Goal: Task Accomplishment & Management: Manage account settings

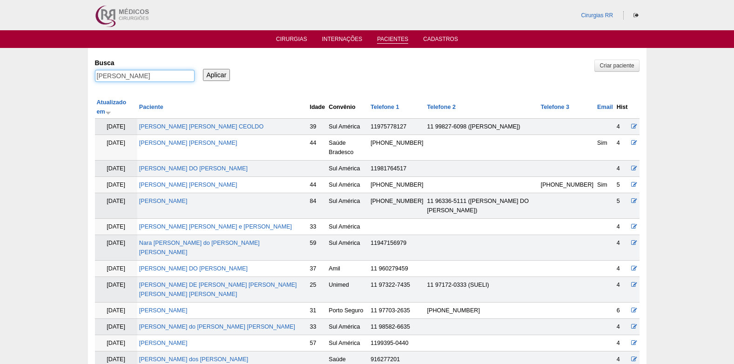
click at [155, 75] on input "UELBA SONARA BARBOSA CARMO" at bounding box center [145, 76] width 100 height 12
type input "eliane almeida santana"
click at [215, 73] on input "Aplicar" at bounding box center [216, 75] width 27 height 12
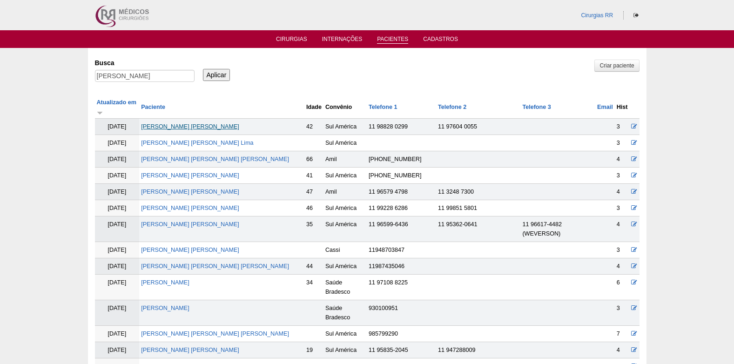
click at [202, 127] on link "[PERSON_NAME] [PERSON_NAME]" at bounding box center [190, 126] width 98 height 7
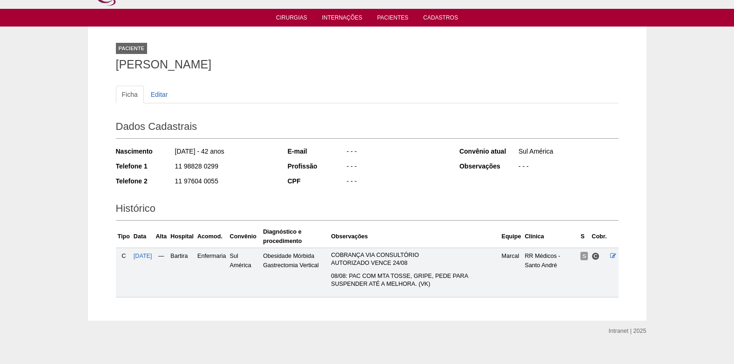
scroll to position [34, 0]
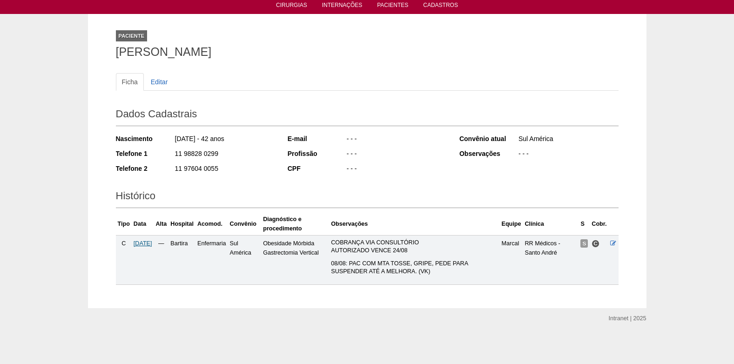
click at [144, 244] on span "11/08/2025" at bounding box center [143, 243] width 19 height 7
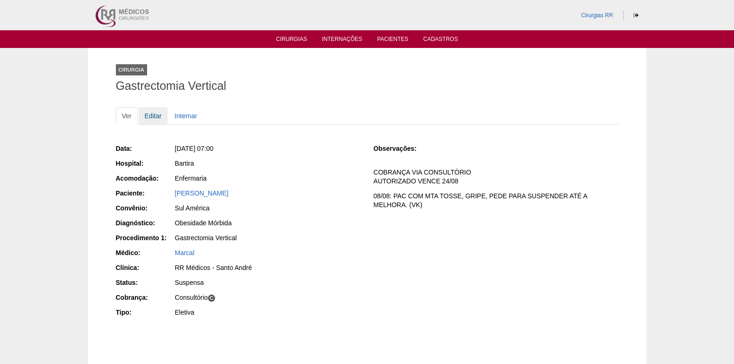
click at [154, 115] on link "Editar" at bounding box center [153, 116] width 29 height 18
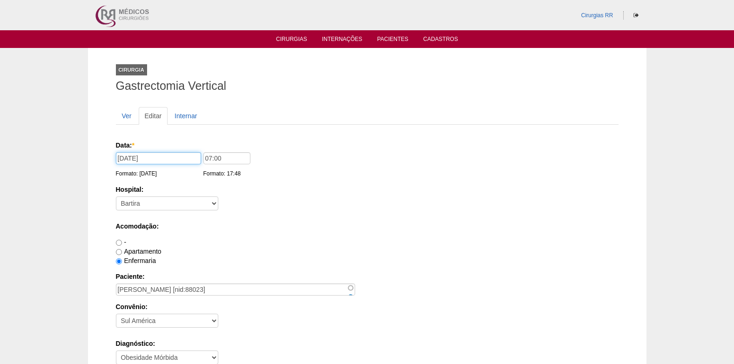
click at [168, 163] on input "11/08/2025" at bounding box center [158, 158] width 85 height 12
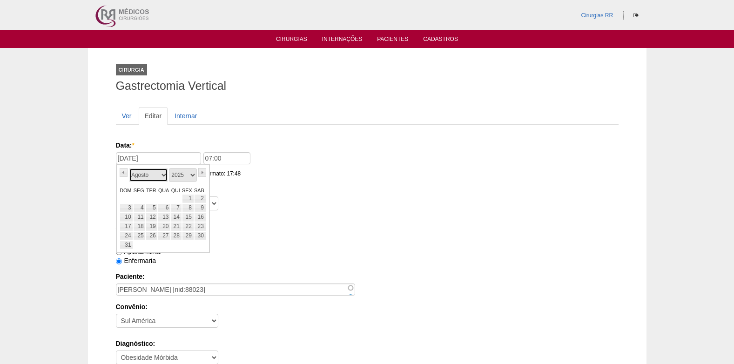
click at [166, 175] on select "Janeiro Fevereiro Março Abril Maio Junho Julho Agosto Setembro Outubro Novembro…" at bounding box center [148, 175] width 39 height 14
click at [137, 232] on link "25" at bounding box center [139, 235] width 13 height 9
type input "25/08/2025"
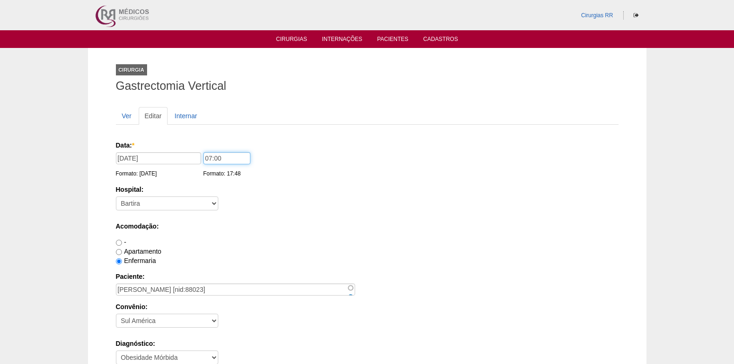
drag, startPoint x: 222, startPoint y: 160, endPoint x: 196, endPoint y: 164, distance: 25.9
click at [196, 150] on div "Data: * 25/08/2025 Formato: 13/08/2025 07:00 Formato: 17:48" at bounding box center [365, 145] width 499 height 9
type input "12:00"
click at [417, 194] on label "Hospital:" at bounding box center [367, 189] width 503 height 9
click at [218, 196] on select "- Nenhum - 9 de Julho Albert Einstein Alvorada América Assunção Bartira Benefic…" at bounding box center [167, 203] width 102 height 14
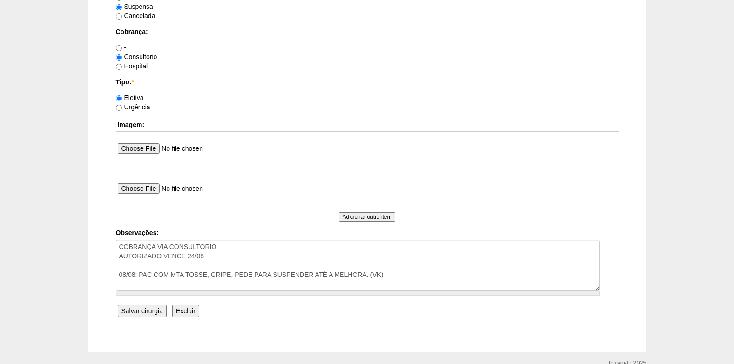
scroll to position [791, 0]
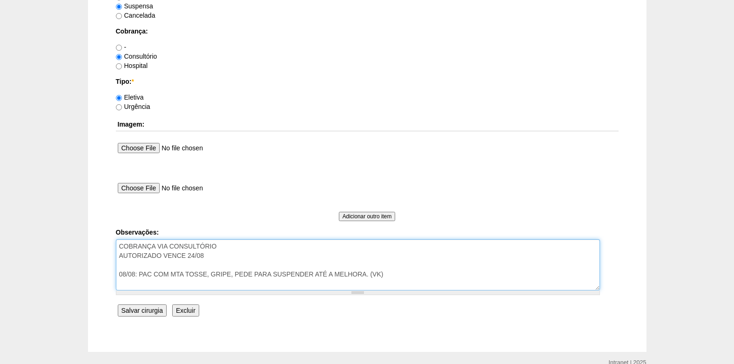
drag, startPoint x: 396, startPoint y: 277, endPoint x: 144, endPoint y: 264, distance: 251.7
click at [144, 264] on textarea "COBRANÇA VIA CONSULTÓRIO AUTORIZADO VENCE 24/08 08/08: PAC COM MTA TOSSE, GRIPE…" at bounding box center [358, 264] width 484 height 51
click at [141, 265] on textarea "COBRANÇA VIA CONSULTÓRIO AUTORIZADO VENCE 24/08 08/08: PAC COM MTA TOSSE, GRIPE…" at bounding box center [358, 264] width 484 height 51
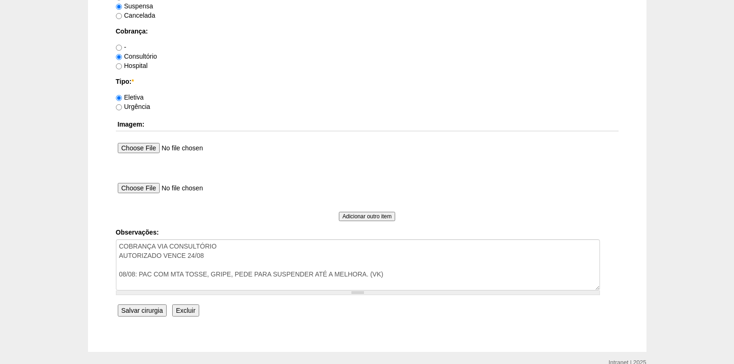
click at [150, 308] on input "Salvar cirurgia" at bounding box center [142, 310] width 49 height 12
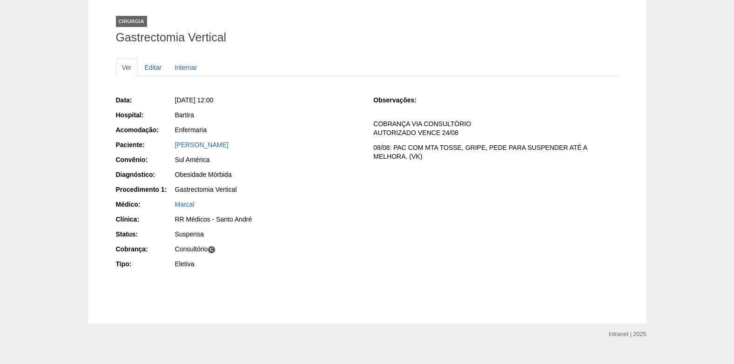
scroll to position [92, 0]
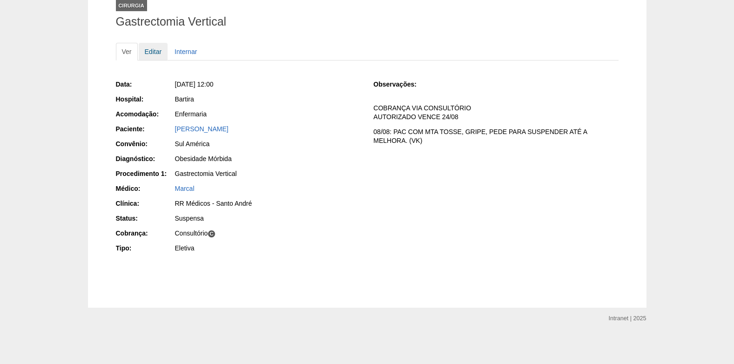
click at [150, 47] on link "Editar" at bounding box center [153, 52] width 29 height 18
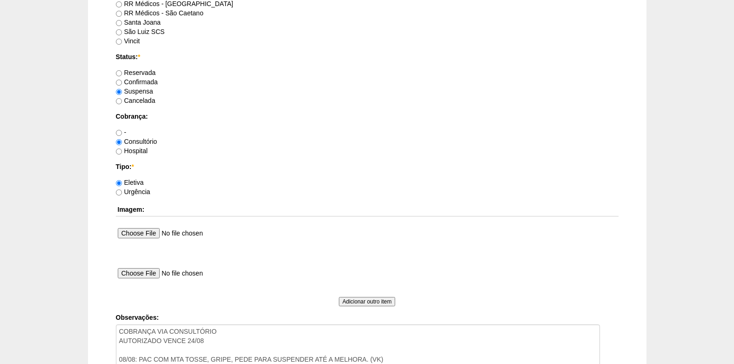
scroll to position [696, 0]
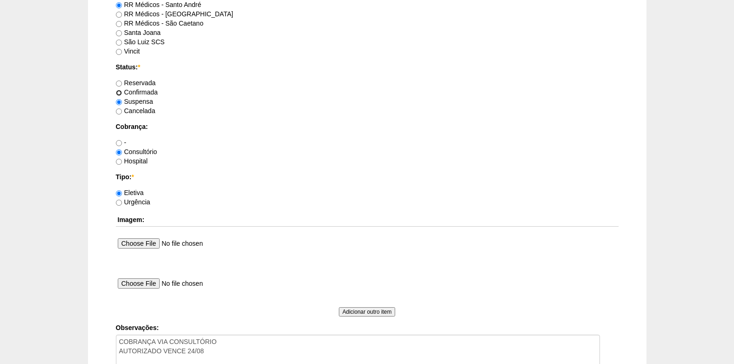
click at [119, 90] on input "Confirmada" at bounding box center [119, 93] width 6 height 6
radio input "true"
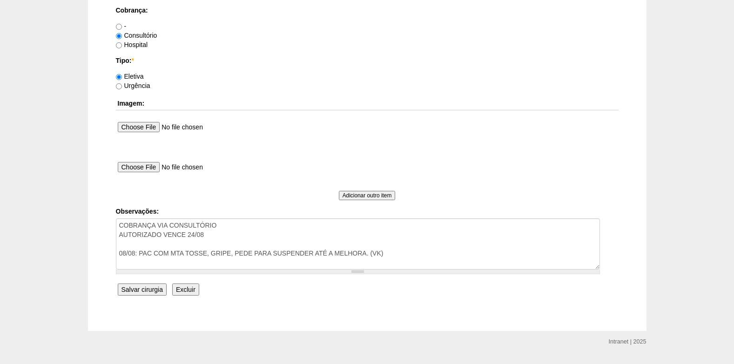
scroll to position [835, 0]
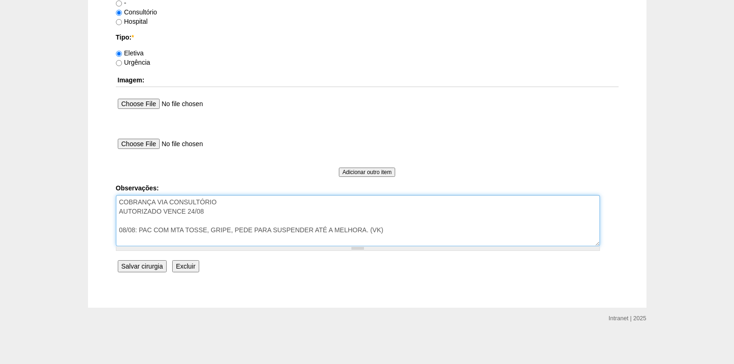
drag, startPoint x: 394, startPoint y: 233, endPoint x: 113, endPoint y: 230, distance: 281.1
click at [356, 230] on textarea "COBRANÇA VIA CONSULTÓRIO AUTORIZADO VENCE 24/08 08/08: PAC COM MTA TOSSE, GRIPE…" at bounding box center [358, 220] width 484 height 51
click at [398, 234] on textarea "COBRANÇA VIA CONSULTÓRIO AUTORIZADO VENCE 24/08 08/08: PAC COM MTA TOSSE, GRIPE…" at bounding box center [358, 220] width 484 height 51
type textarea "COBRANÇA VIA CONSULTÓRIO AUTORIZADO VENCE 24/08 08/08: PAC COM MTA TOSSE, GRIPE…"
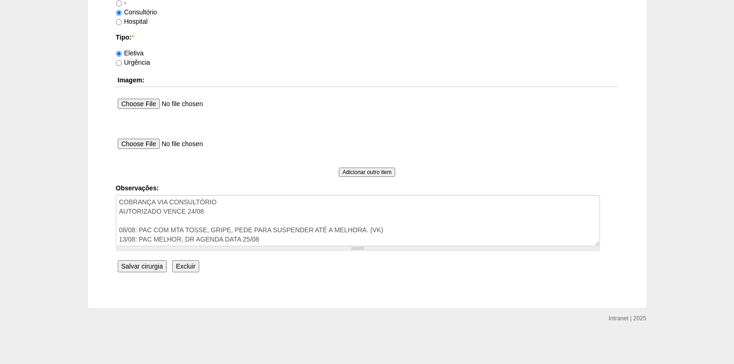
click at [152, 266] on input "Salvar cirurgia" at bounding box center [142, 266] width 49 height 12
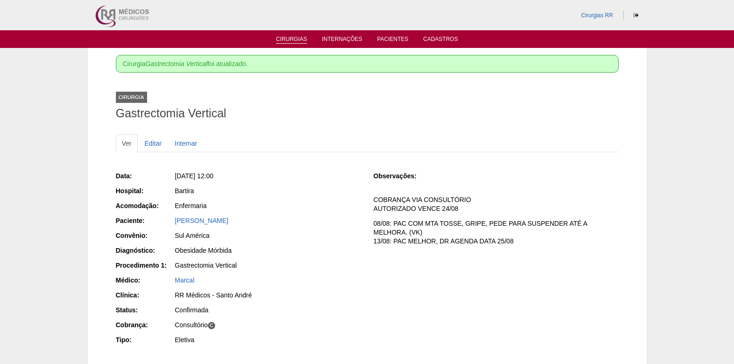
click at [294, 38] on link "Cirurgias" at bounding box center [291, 40] width 31 height 8
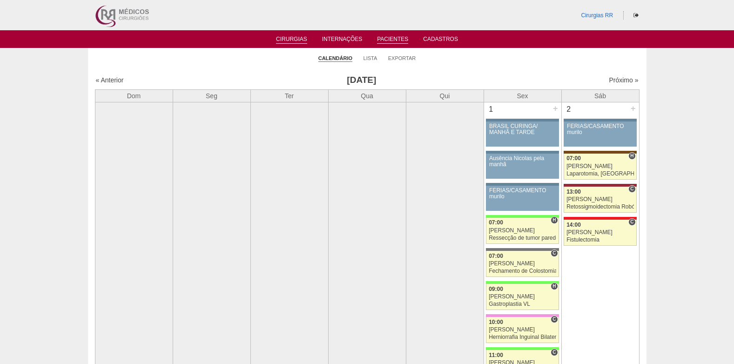
click at [395, 41] on link "Pacientes" at bounding box center [392, 40] width 31 height 8
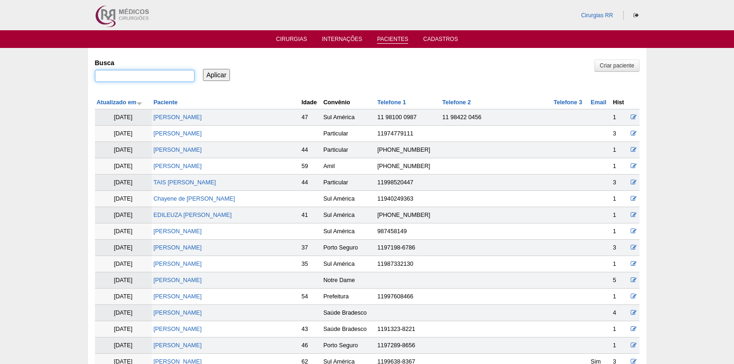
click at [166, 79] on input "Busca" at bounding box center [145, 76] width 100 height 12
type input "JULIA OLIVEIRA"
click at [218, 69] on input "Aplicar" at bounding box center [216, 75] width 27 height 12
